Goal: Information Seeking & Learning: Learn about a topic

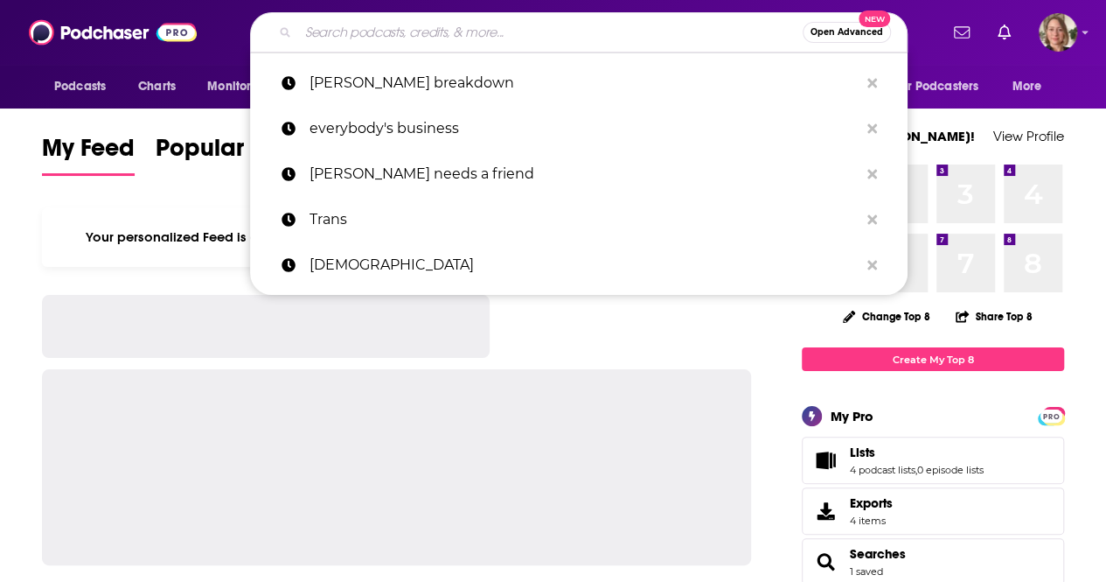
click at [384, 32] on input "Search podcasts, credits, & more..." at bounding box center [550, 32] width 505 height 28
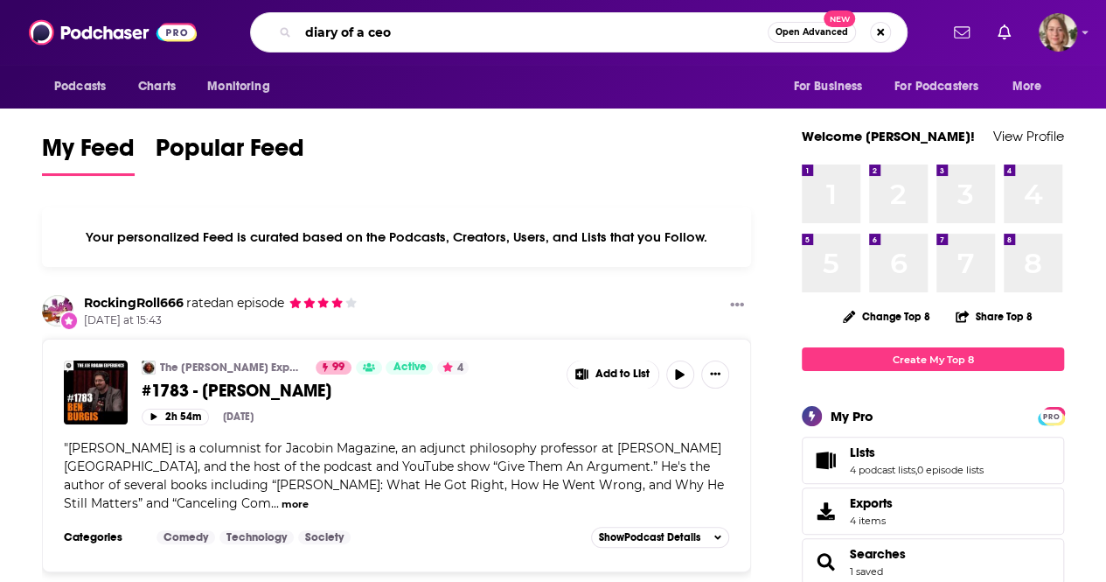
type input "diary of a ceo"
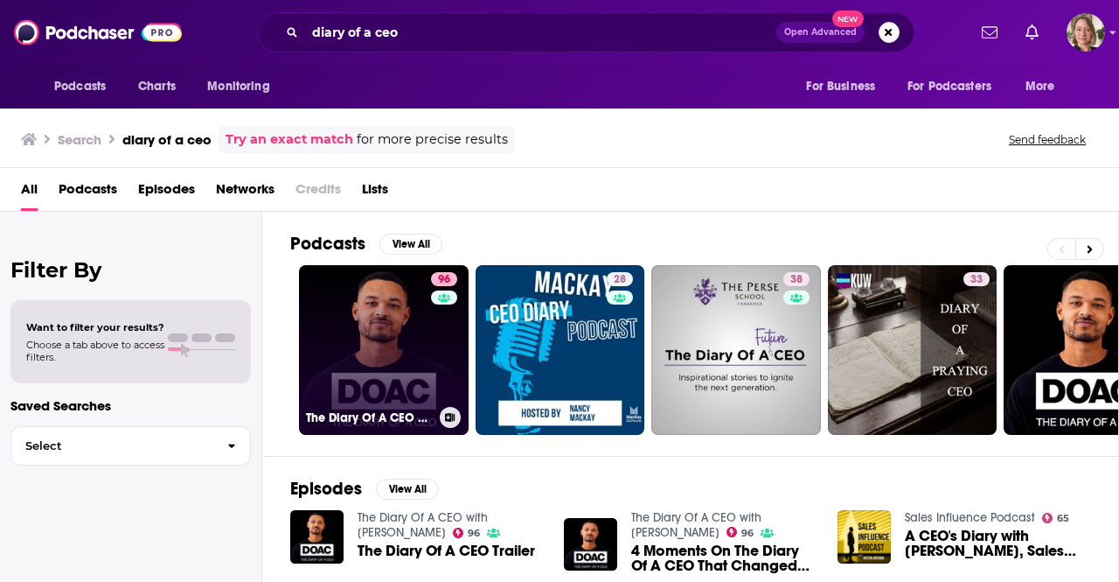
click at [364, 312] on link "96 The Diary Of A CEO with [PERSON_NAME]" at bounding box center [384, 350] width 170 height 170
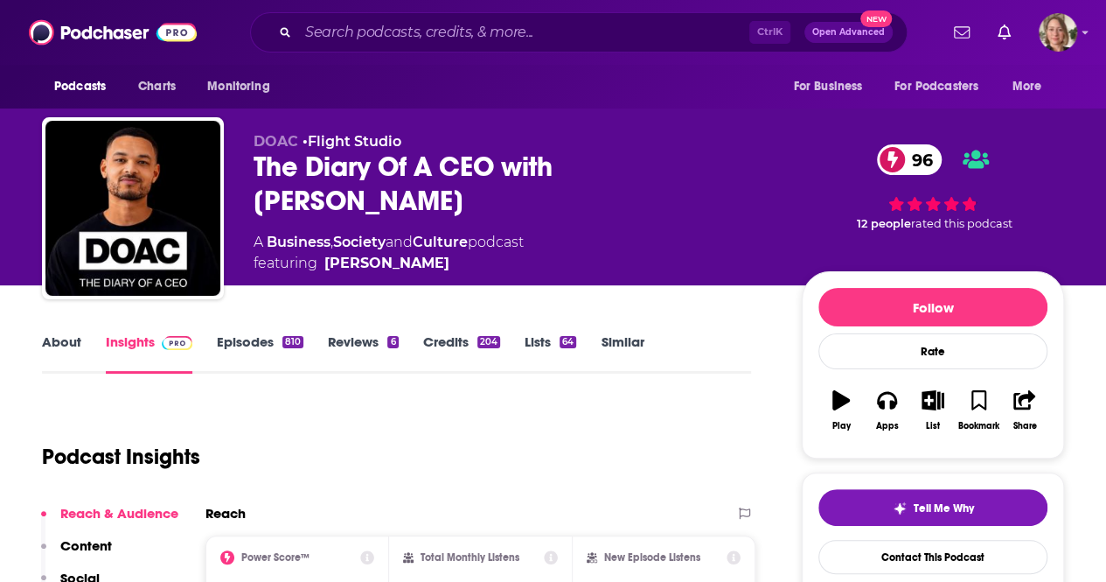
scroll to position [87, 0]
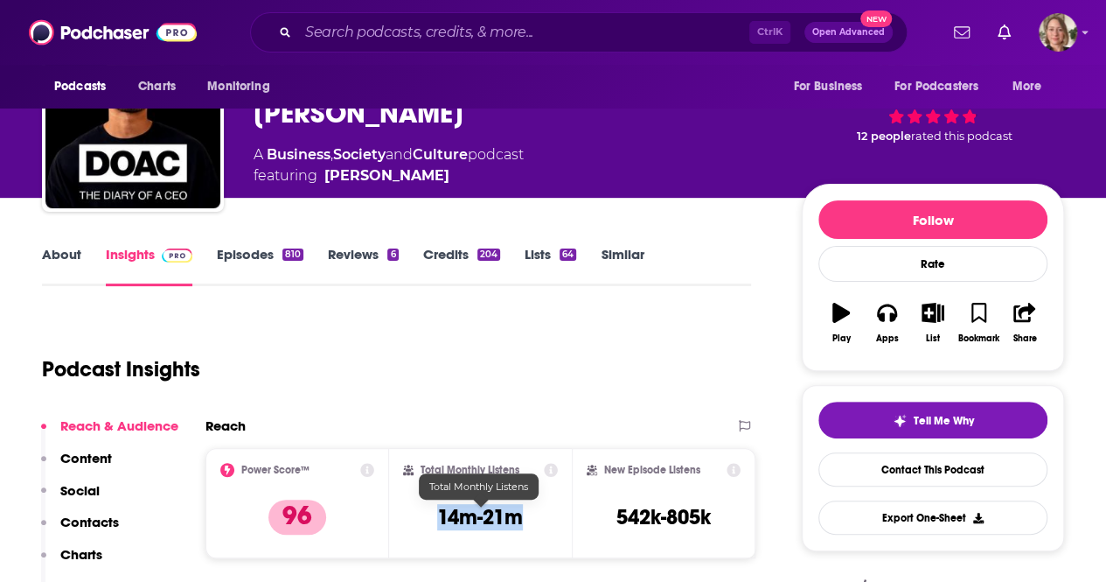
drag, startPoint x: 521, startPoint y: 512, endPoint x: 439, endPoint y: 521, distance: 82.7
click at [439, 521] on h3 "14m-21m" at bounding box center [480, 517] width 86 height 26
copy h3 "14m-21m"
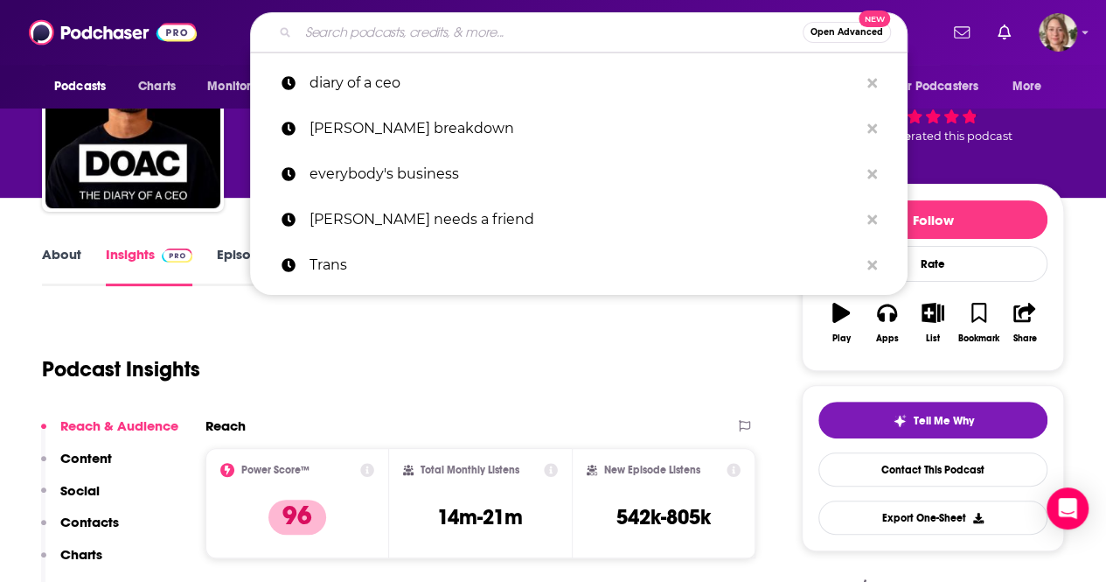
click at [322, 20] on input "Search podcasts, credits, & more..." at bounding box center [550, 32] width 505 height 28
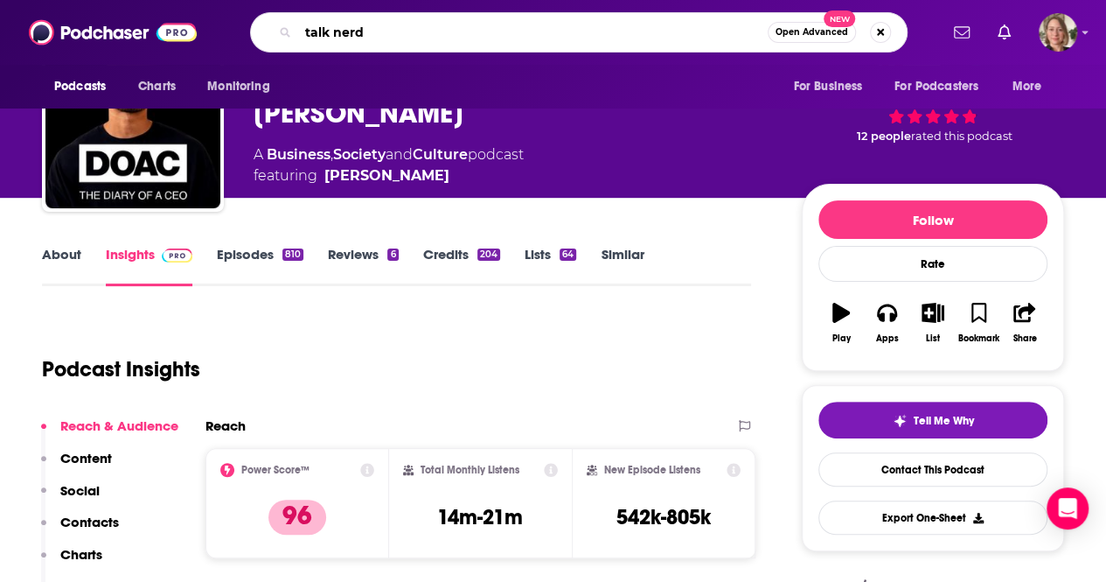
type input "talk nerdy"
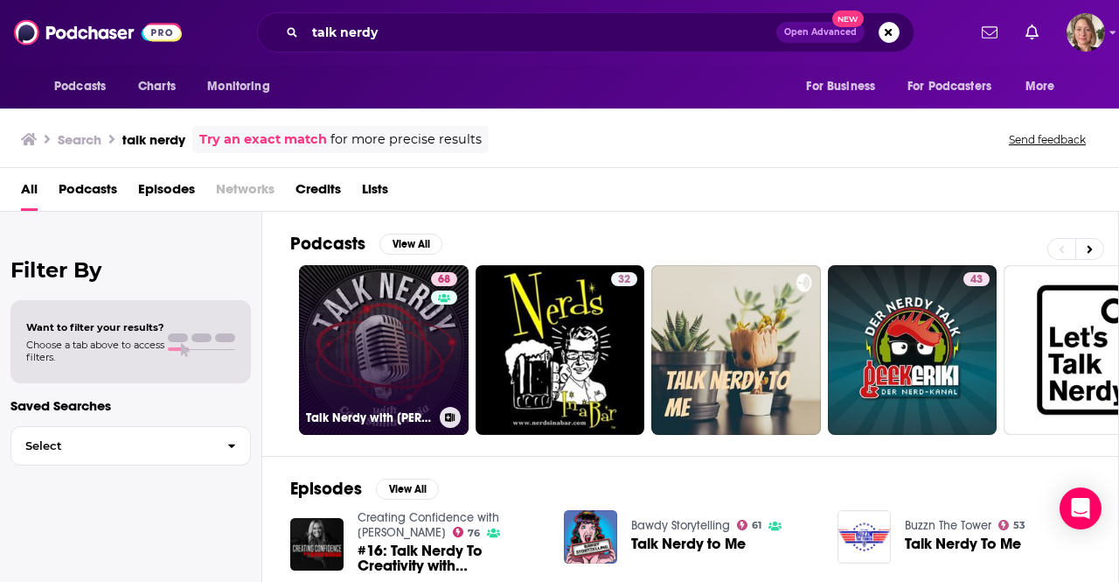
click at [336, 333] on link "68 Talk Nerdy with [PERSON_NAME] [PERSON_NAME]" at bounding box center [384, 350] width 170 height 170
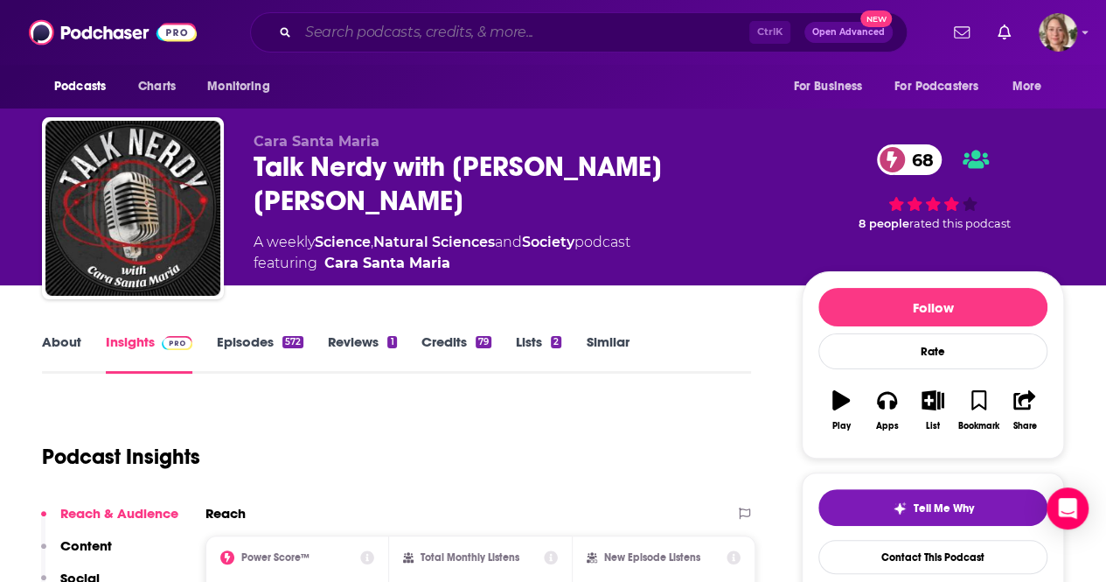
click at [600, 38] on input "Search podcasts, credits, & more..." at bounding box center [523, 32] width 451 height 28
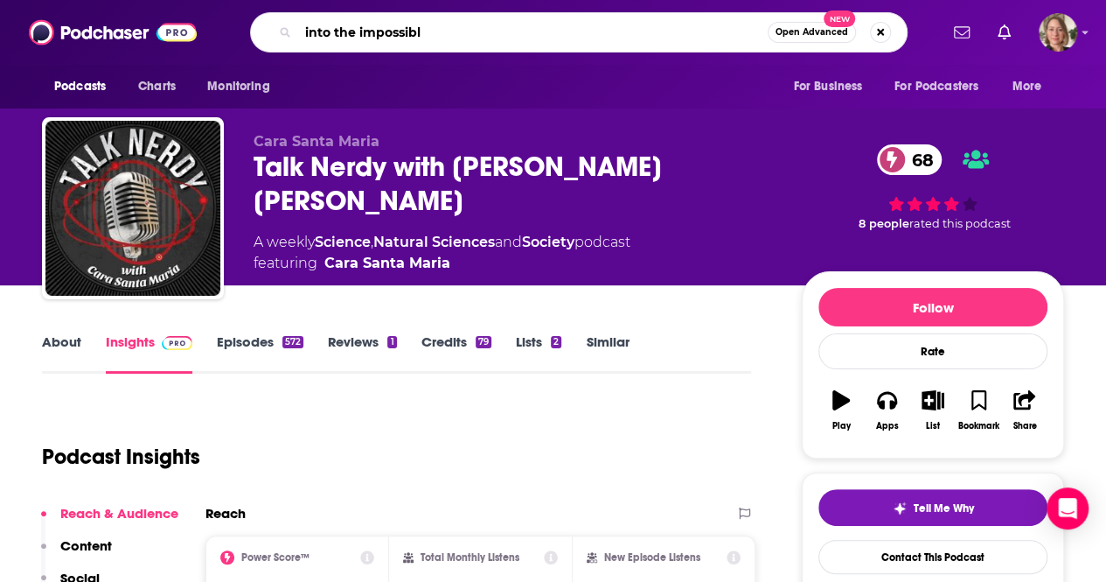
type input "into the impossible"
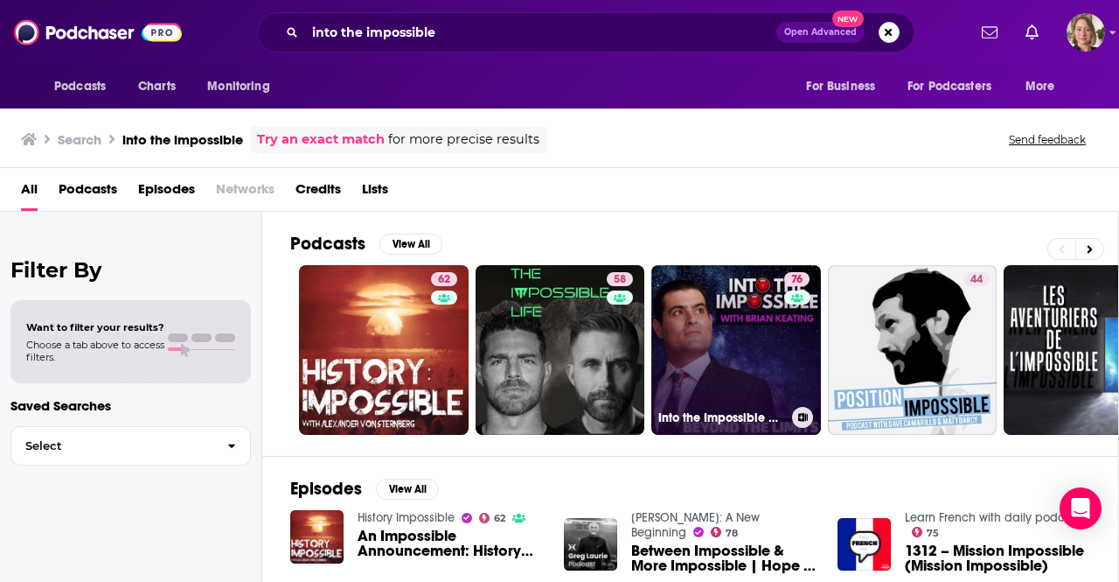
click at [740, 319] on link "76 Into the Impossible With [PERSON_NAME]" at bounding box center [737, 350] width 170 height 170
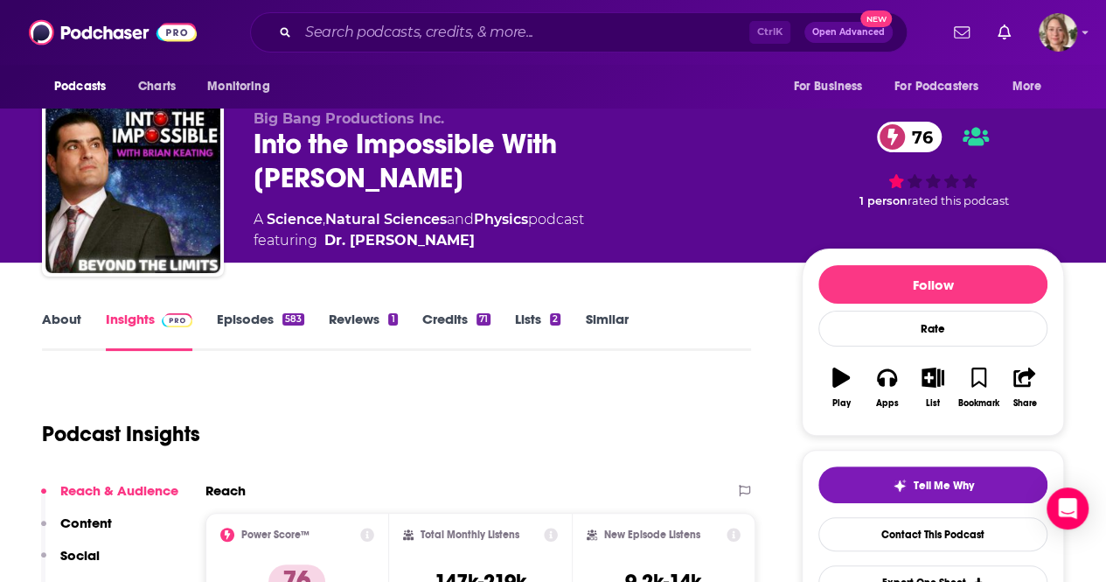
scroll to position [87, 0]
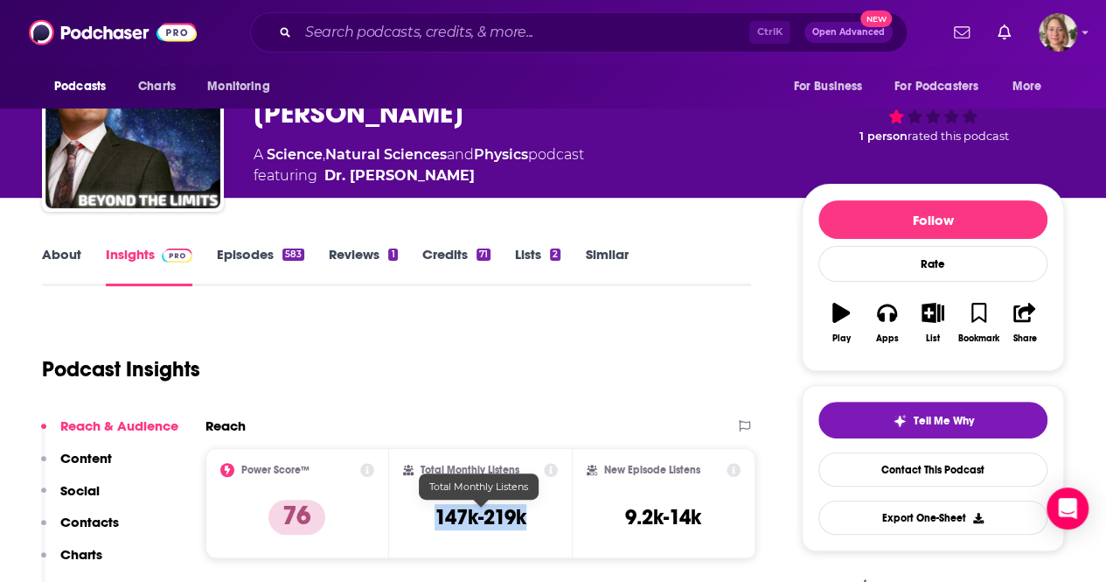
drag, startPoint x: 524, startPoint y: 520, endPoint x: 437, endPoint y: 519, distance: 86.6
click at [437, 519] on h3 "147k-219k" at bounding box center [481, 517] width 92 height 26
copy h3 "147k-219k"
